Goal: Task Accomplishment & Management: Manage account settings

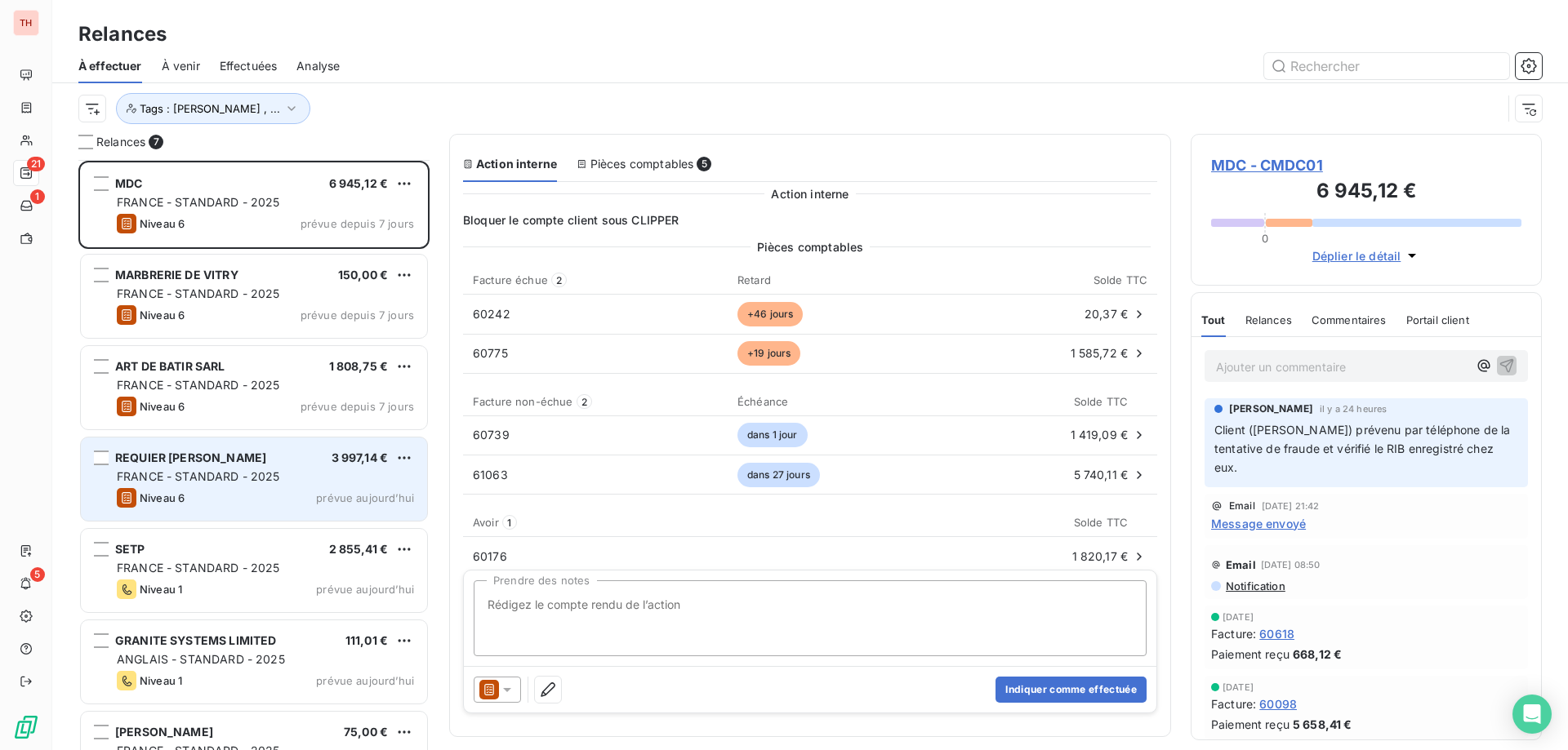
scroll to position [578, 339]
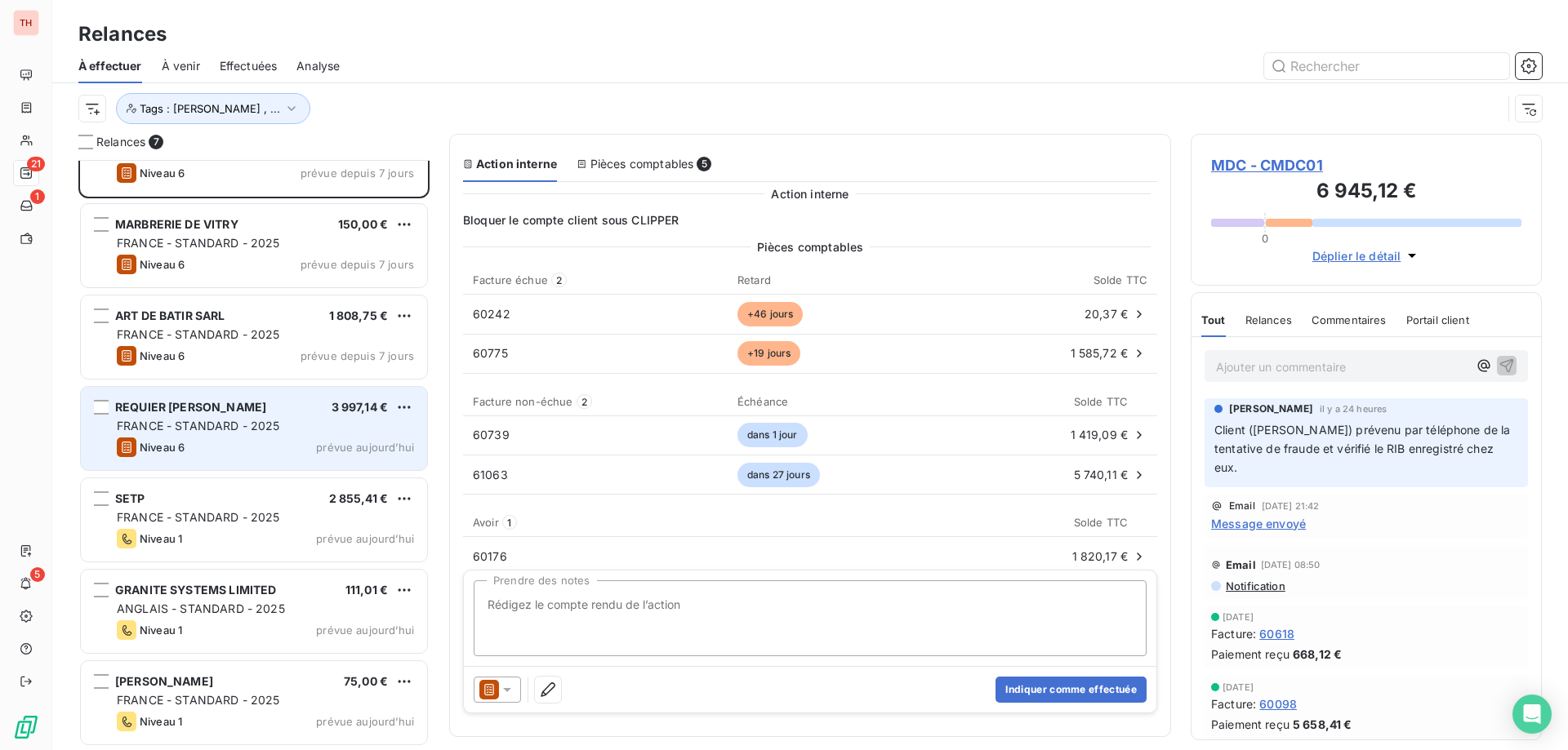
click at [270, 468] on div "REQUIER JULIEN 3 997,14 € FRANCE - STANDARD - 2025 Niveau 6 prévue [DATE]" at bounding box center [253, 428] width 346 height 83
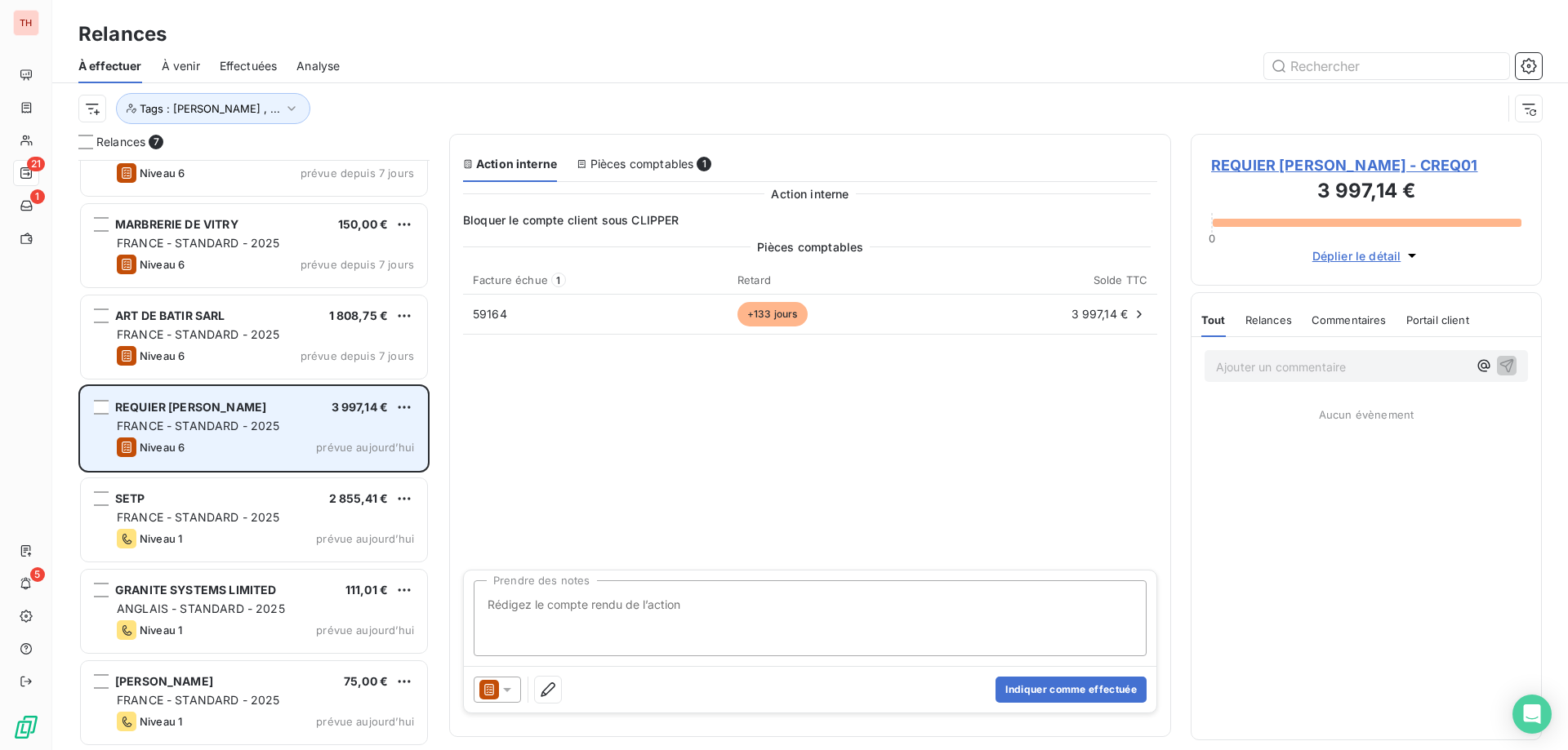
drag, startPoint x: 280, startPoint y: 489, endPoint x: 229, endPoint y: 434, distance: 75.0
click at [280, 489] on div "SETP 2 855,41 € [GEOGRAPHIC_DATA] - STANDARD - 2025 Niveau 1 prévue [DATE]" at bounding box center [253, 519] width 346 height 83
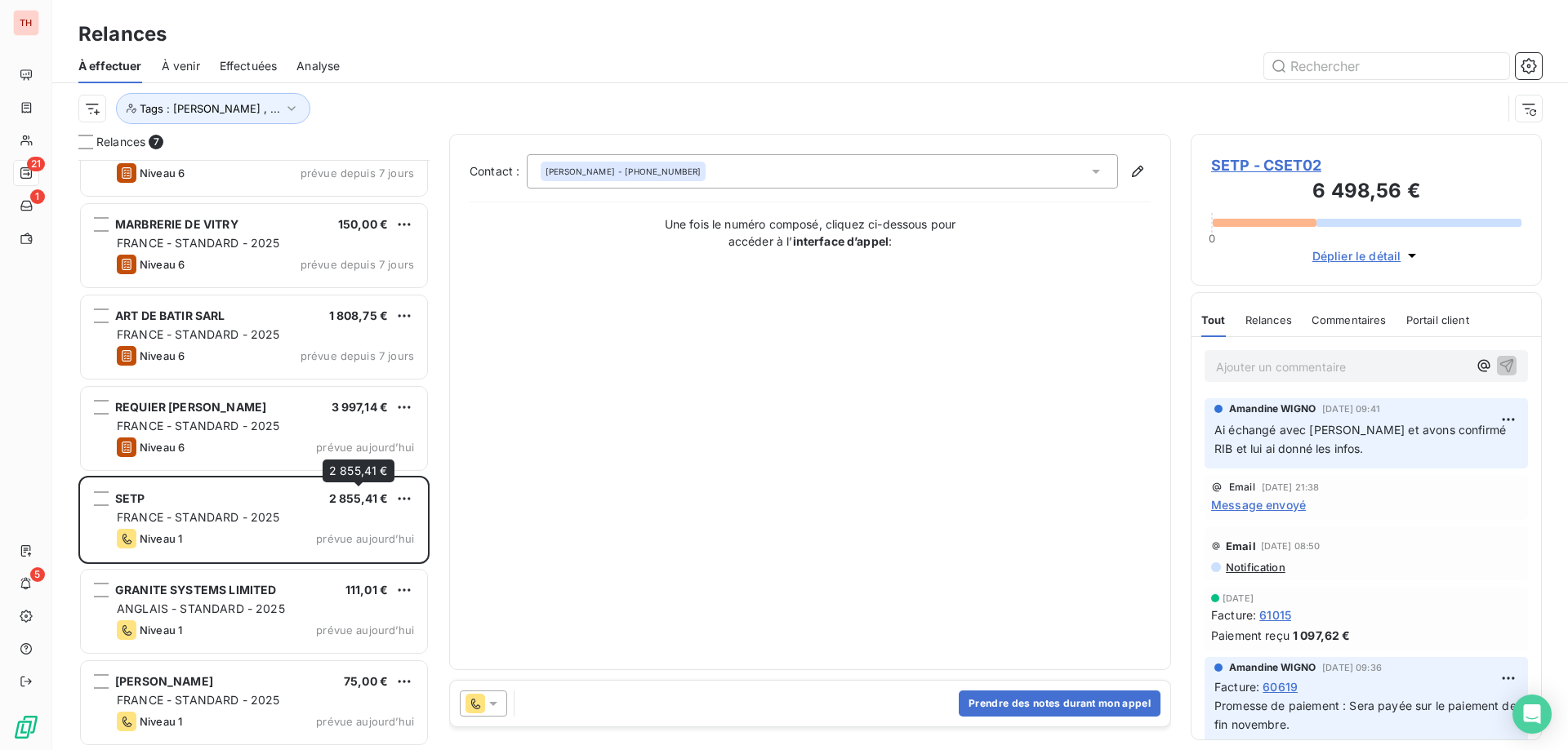
click at [406, 499] on html "TH 21 1 5 Relances À effectuer À venir Effectuées Analyse Tags : [PERSON_NAME] …" at bounding box center [784, 375] width 1568 height 750
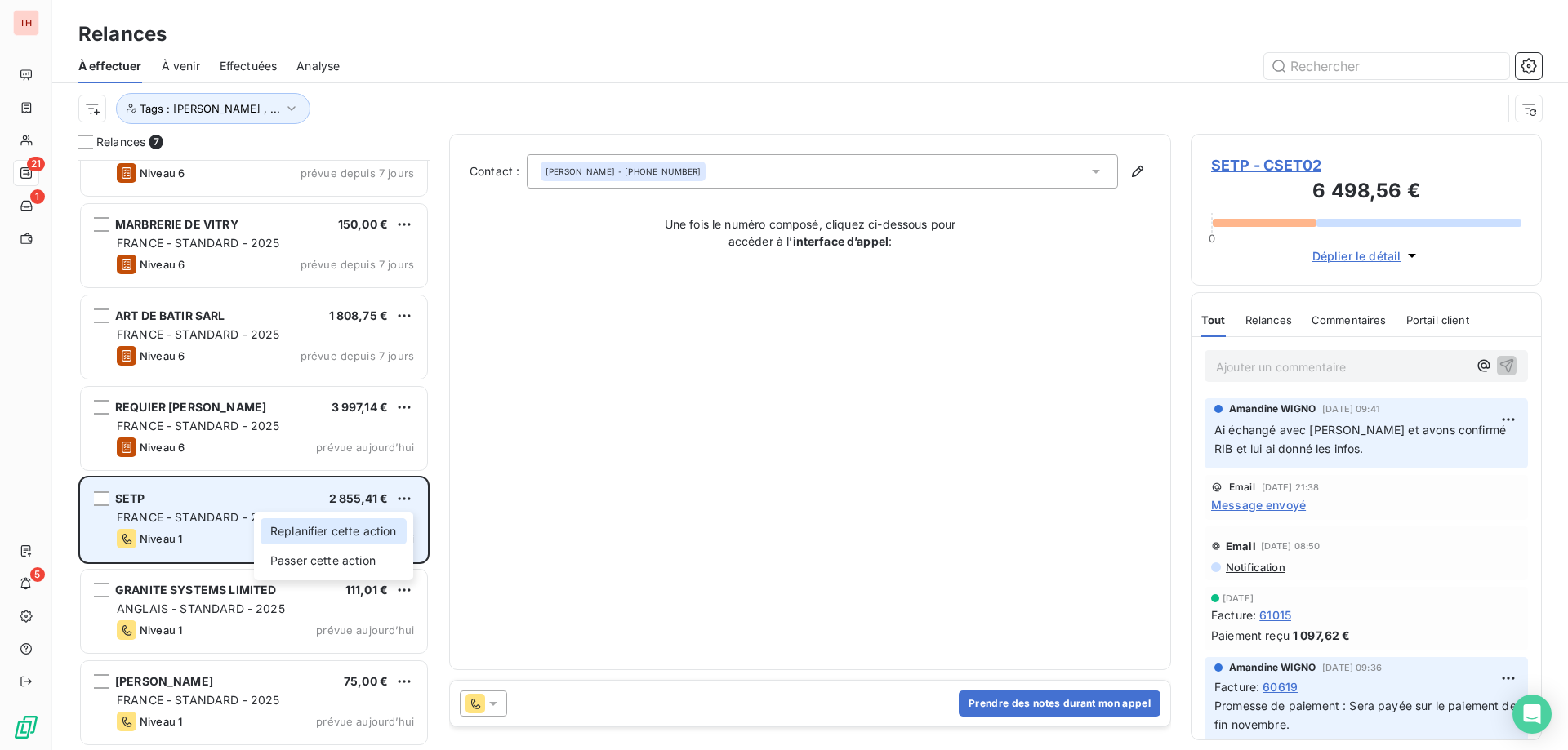
click at [362, 534] on div "Replanifier cette action" at bounding box center [334, 531] width 147 height 26
select select "9"
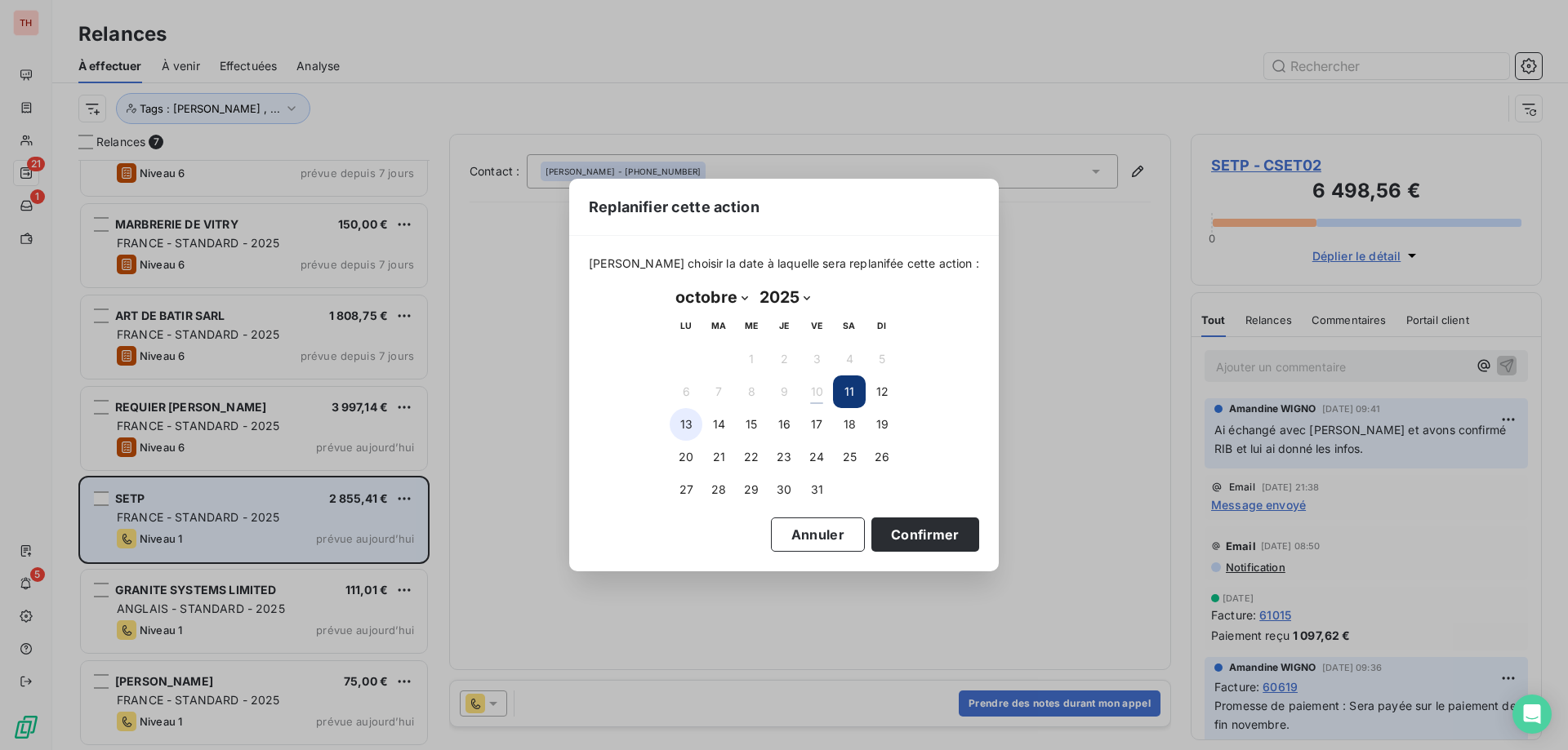
click at [689, 418] on button "13" at bounding box center [686, 424] width 33 height 33
drag, startPoint x: 910, startPoint y: 543, endPoint x: 878, endPoint y: 542, distance: 32.0
click at [910, 542] on button "Confirmer" at bounding box center [925, 534] width 107 height 34
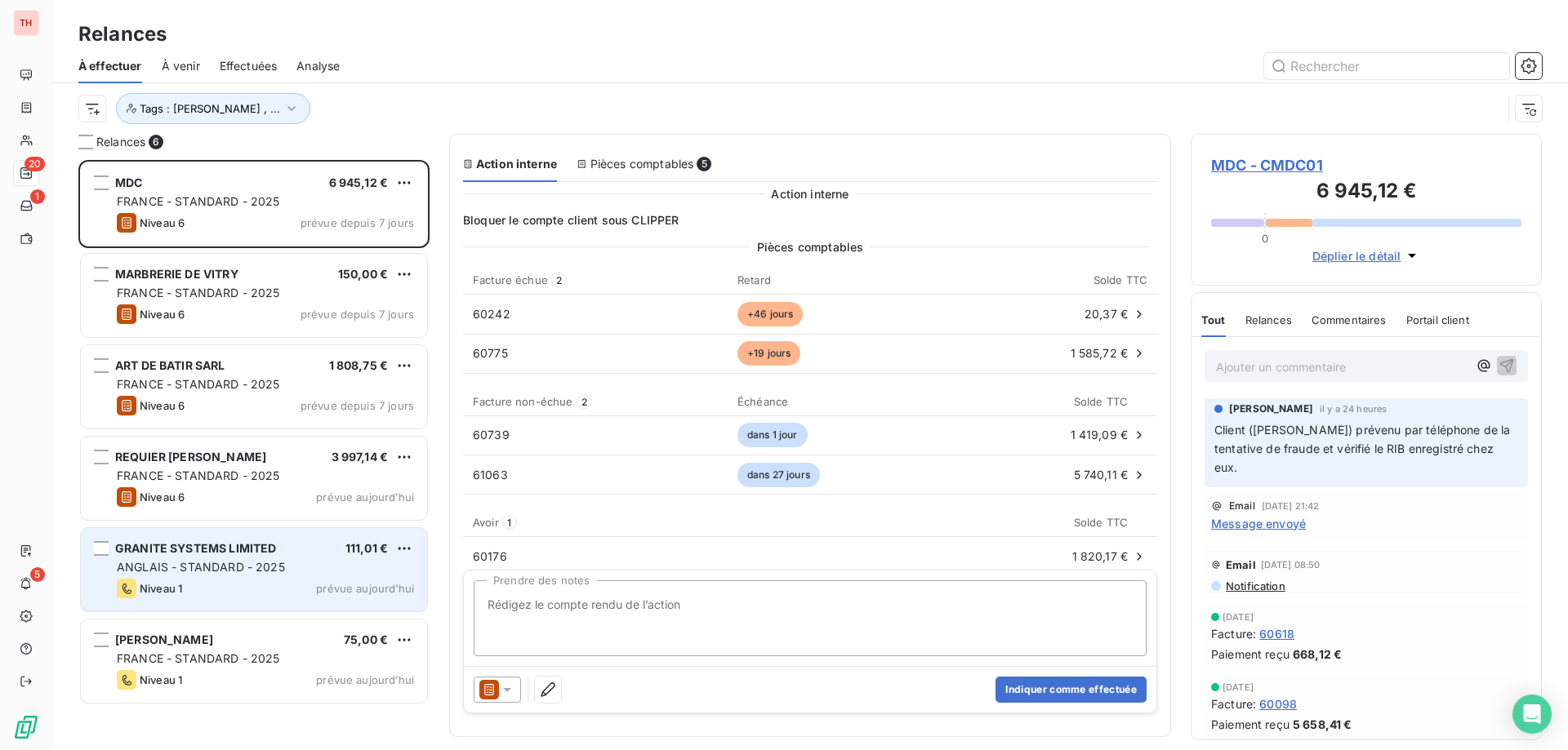
click at [225, 600] on div "GRANITE SYSTEMS LIMITED 111,01 € ANGLAIS - STANDARD - 2025 Niveau 1 prévue [DAT…" at bounding box center [253, 569] width 346 height 83
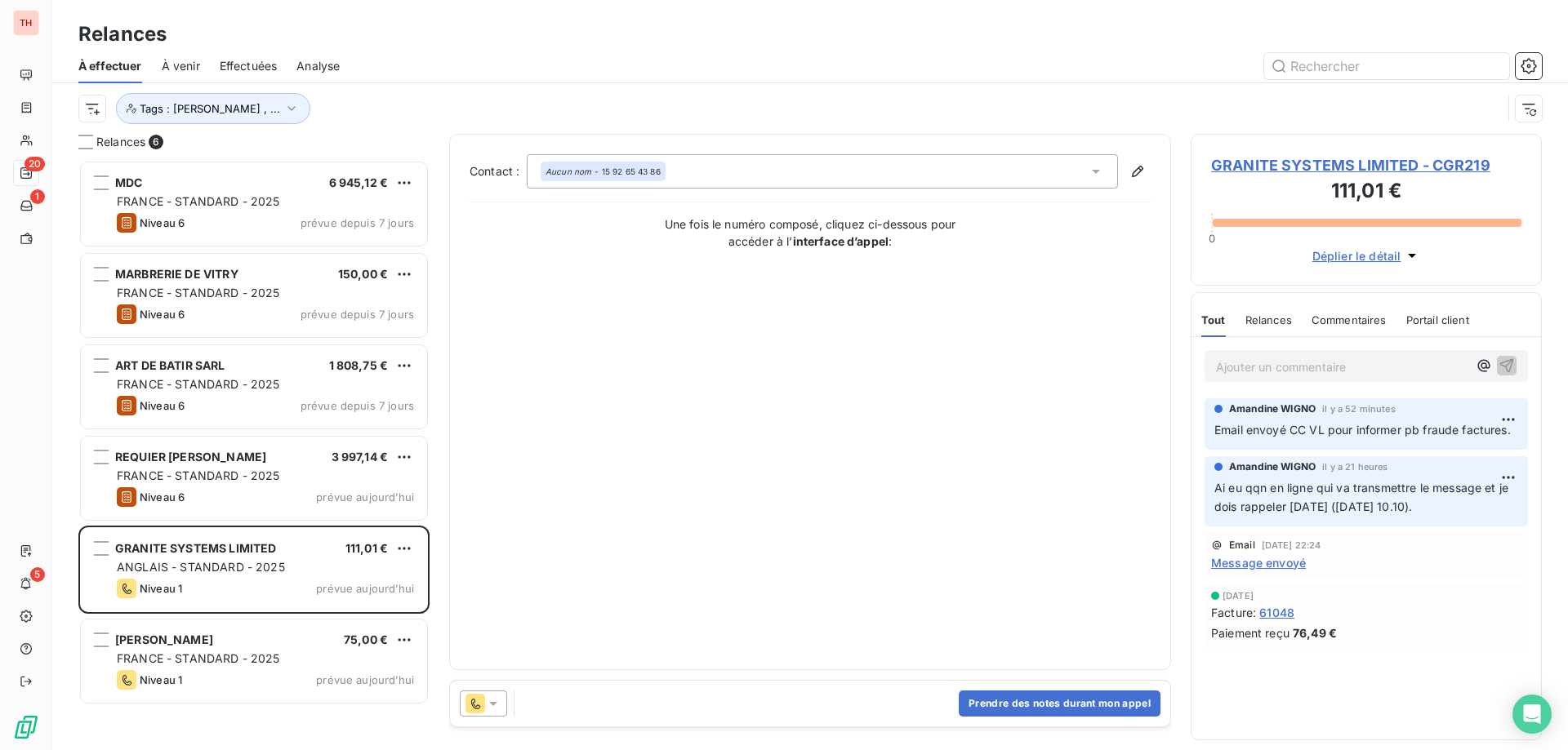
click at [406, 545] on html "TH 20 1 5 Relances À effectuer À venir Effectuées Analyse Tags : [PERSON_NAME] …" at bounding box center [784, 375] width 1568 height 750
click at [352, 577] on div "Replanifier cette action" at bounding box center [334, 580] width 147 height 26
select select "9"
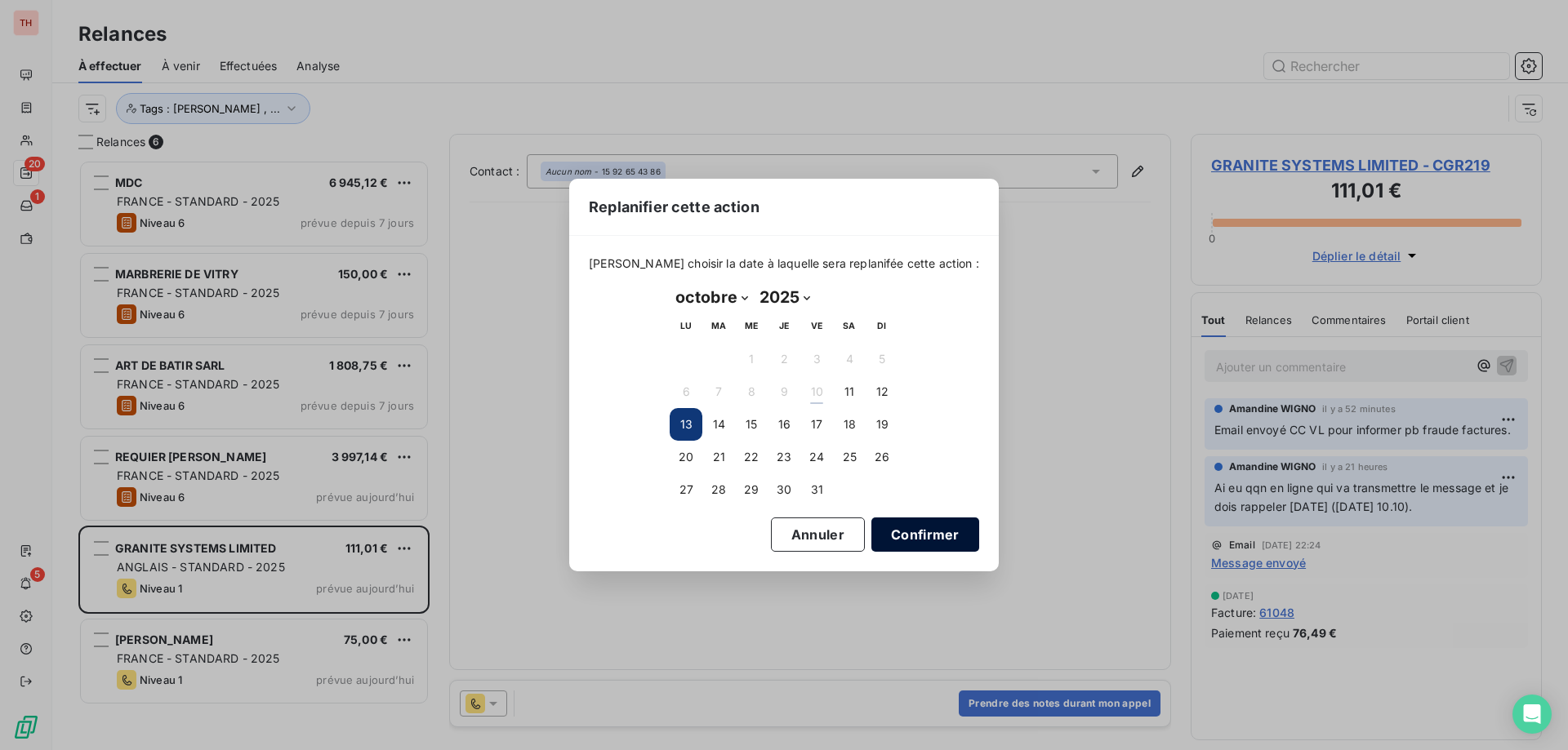
click at [892, 521] on button "Confirmer" at bounding box center [925, 534] width 107 height 34
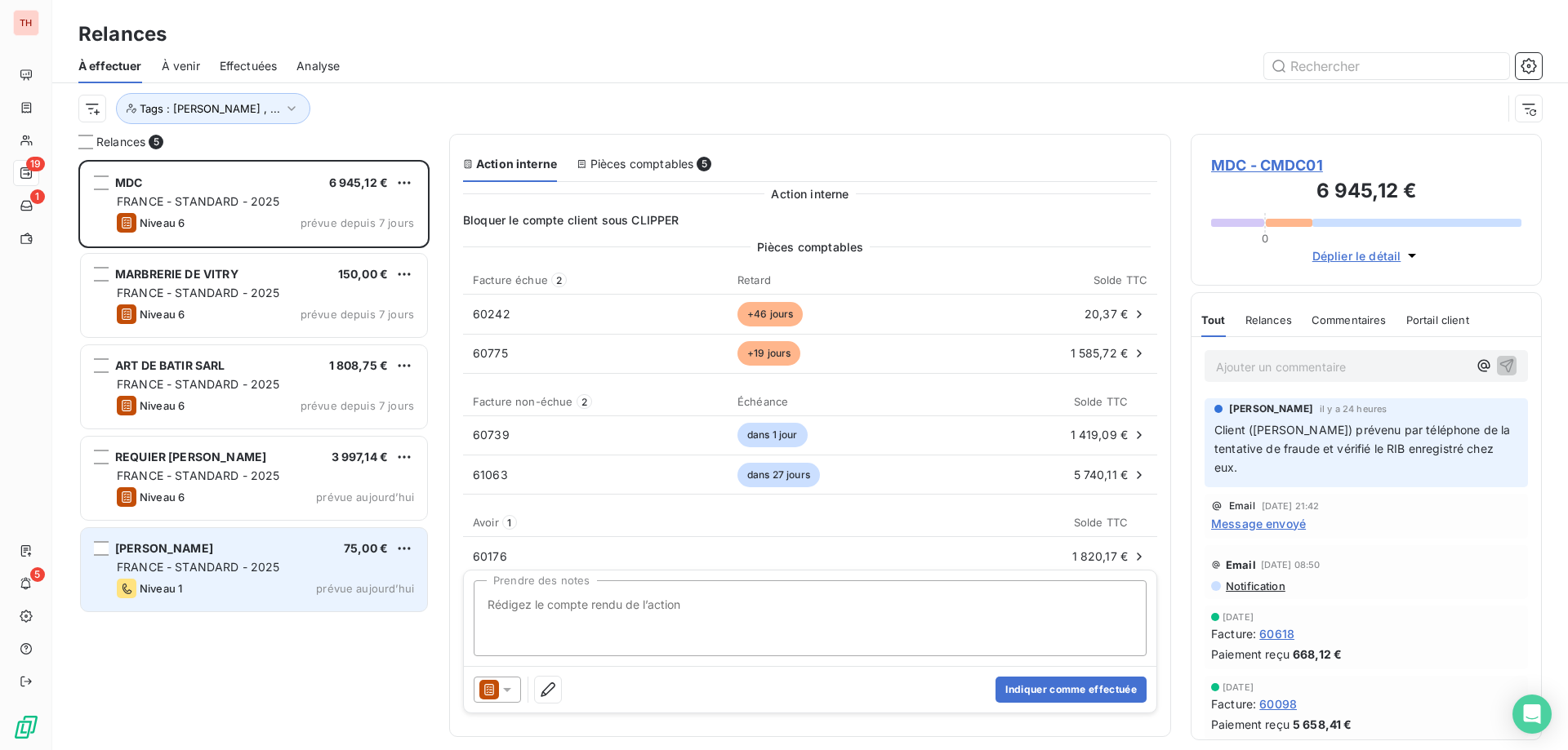
click at [318, 545] on div "[PERSON_NAME] 75,00 €" at bounding box center [265, 548] width 297 height 14
